Goal: Transaction & Acquisition: Purchase product/service

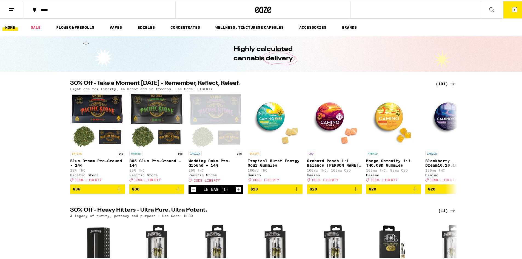
click at [35, 128] on div "30% Off - Take a Moment [DATE] - Remember, Reflect, Releaf. (191) Light one for…" at bounding box center [263, 135] width 526 height 113
